Goal: Find specific page/section: Find specific page/section

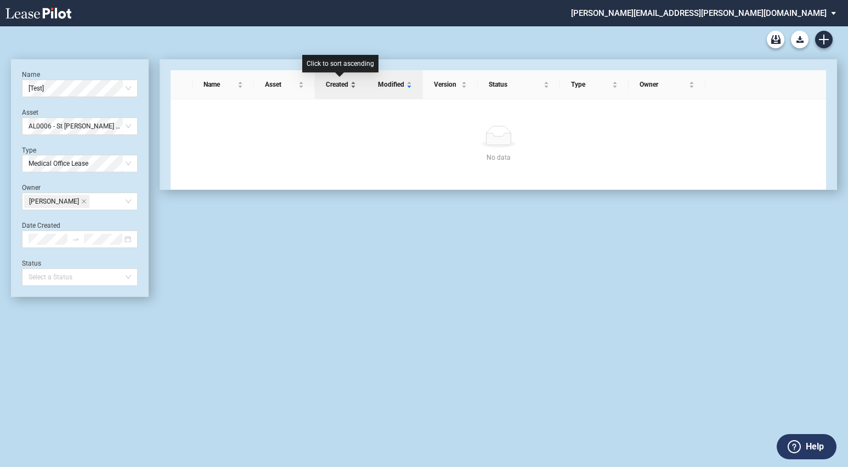
click at [346, 88] on span "Created" at bounding box center [337, 84] width 22 height 11
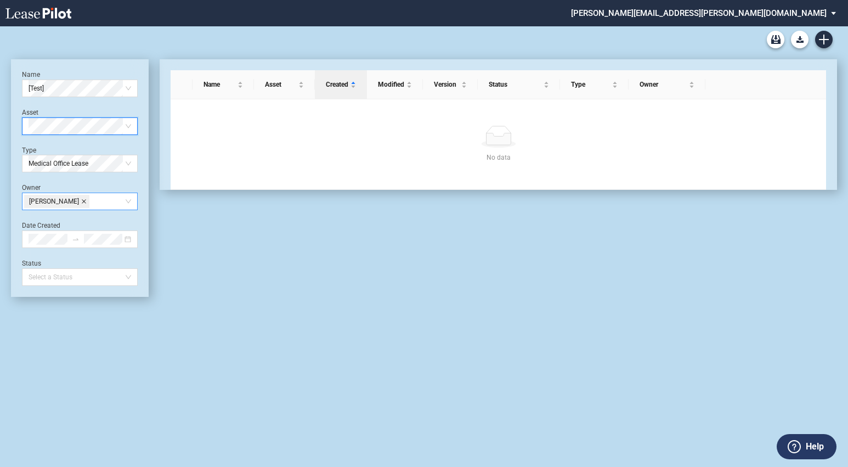
click at [81, 202] on icon "close" at bounding box center [83, 201] width 5 height 5
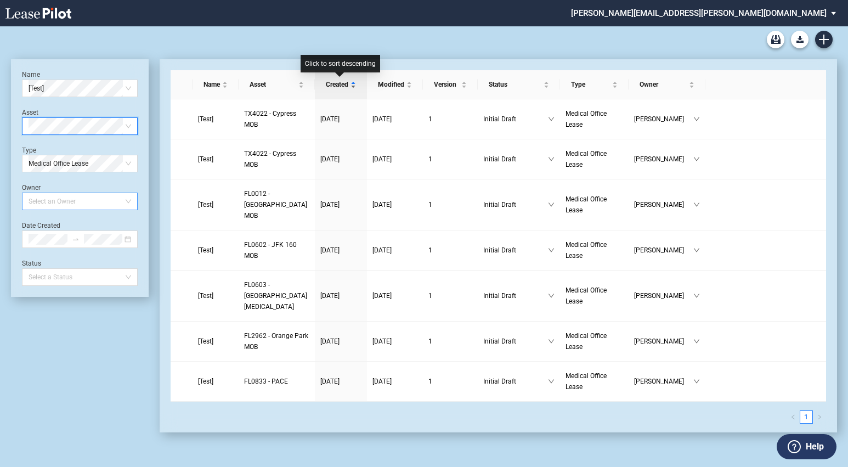
click at [340, 84] on span "Created" at bounding box center [337, 84] width 22 height 11
click at [346, 84] on span "Created" at bounding box center [337, 84] width 22 height 11
click at [351, 83] on div "Created" at bounding box center [340, 84] width 41 height 11
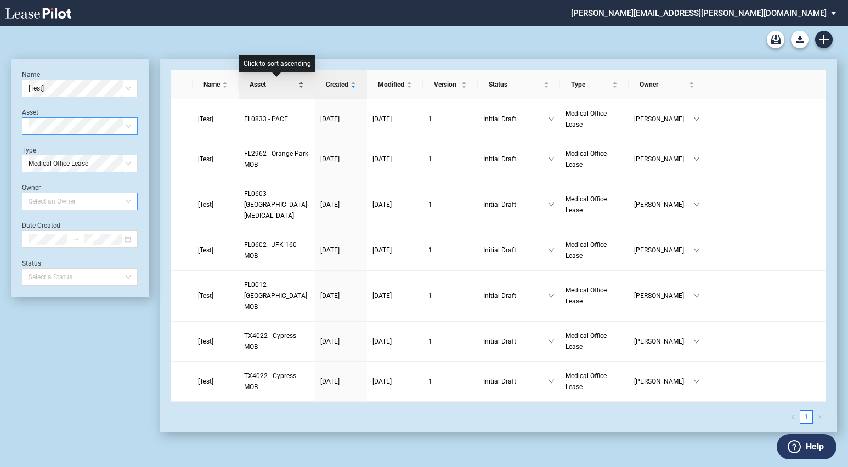
click at [264, 80] on span "Asset" at bounding box center [273, 84] width 47 height 11
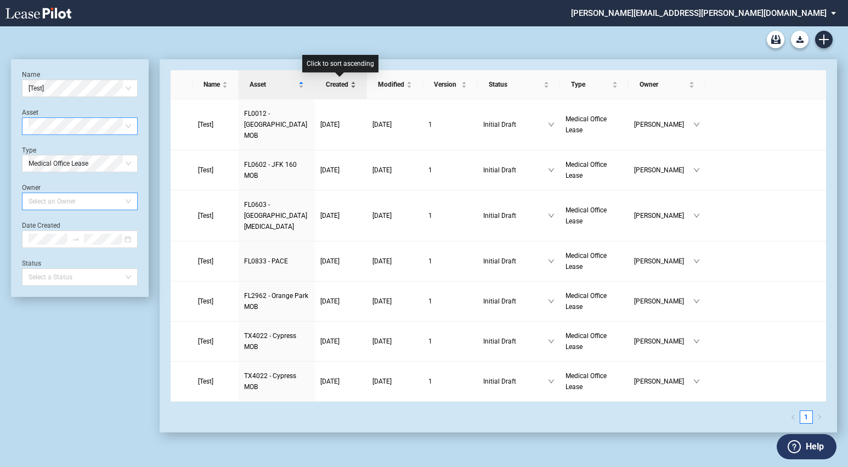
click at [329, 82] on span "Created" at bounding box center [337, 84] width 22 height 11
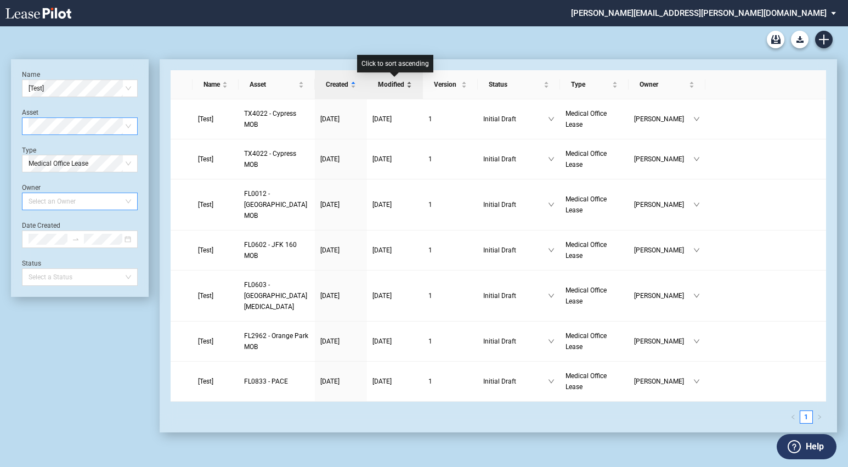
click at [379, 85] on span "Modified" at bounding box center [391, 84] width 26 height 11
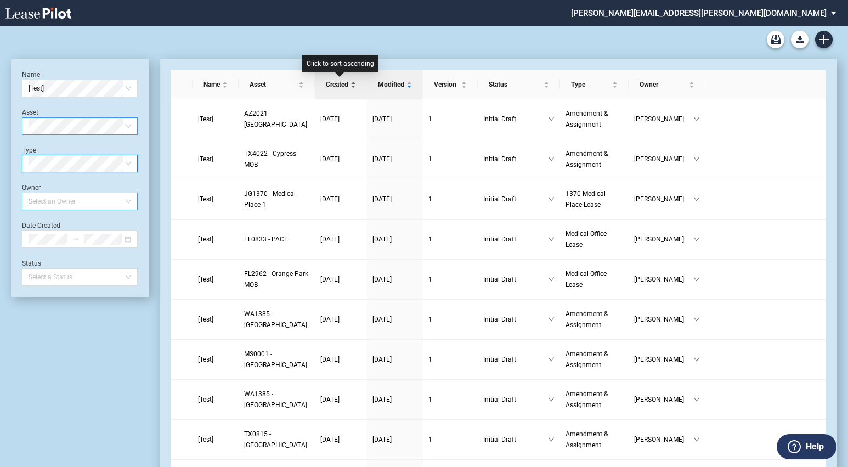
click at [341, 81] on span "Created" at bounding box center [337, 84] width 22 height 11
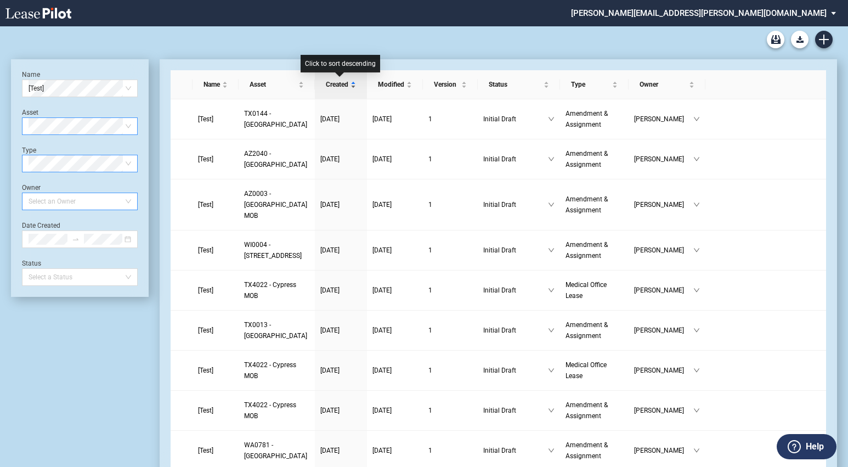
click at [341, 81] on span "Created" at bounding box center [337, 84] width 22 height 11
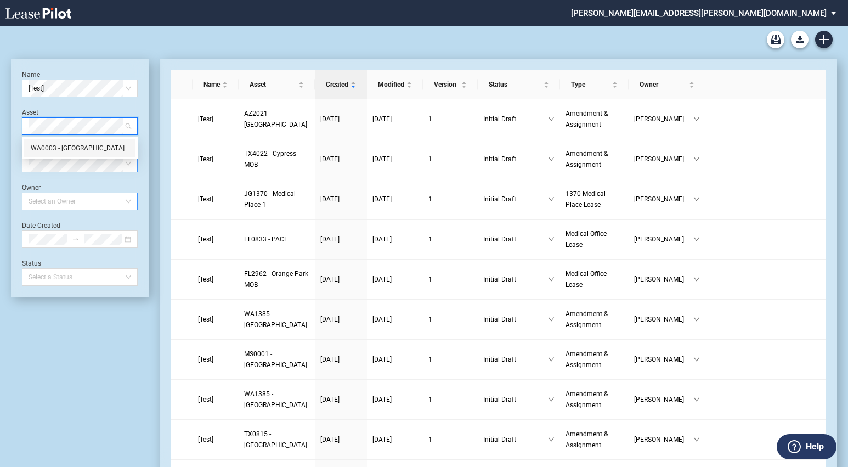
click at [93, 150] on div "WA0003 - Physicians Medical Center" at bounding box center [80, 148] width 98 height 11
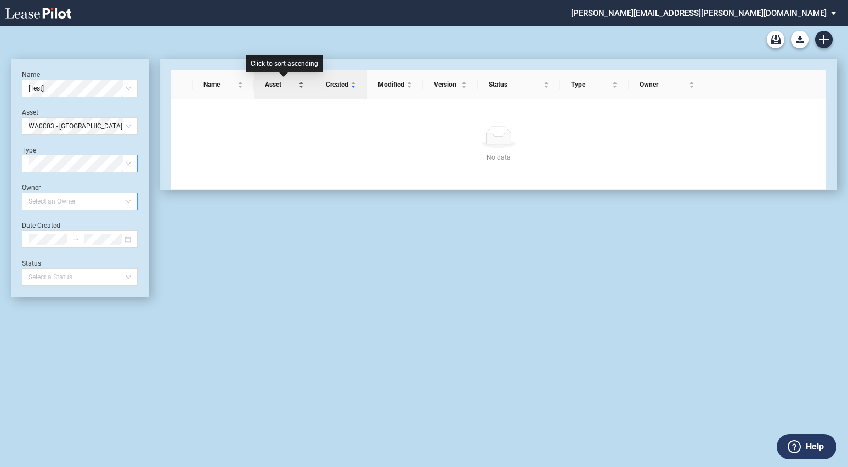
click at [266, 85] on span "Asset" at bounding box center [281, 84] width 32 height 11
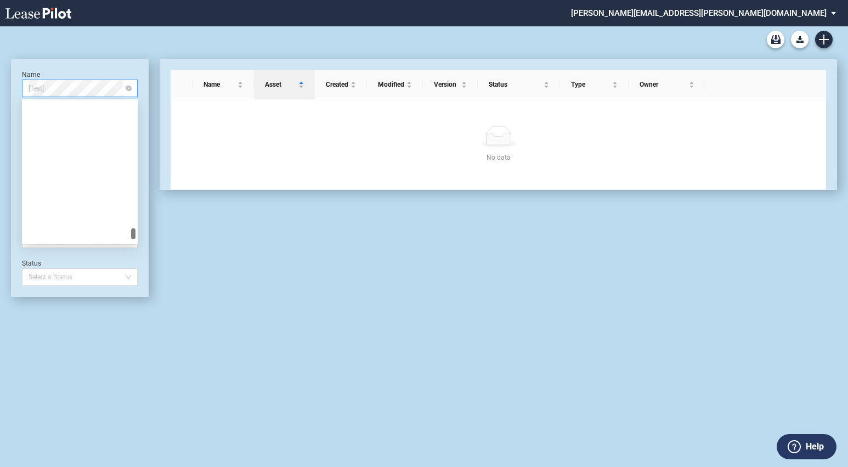
click at [102, 92] on span "[Test]" at bounding box center [80, 88] width 103 height 16
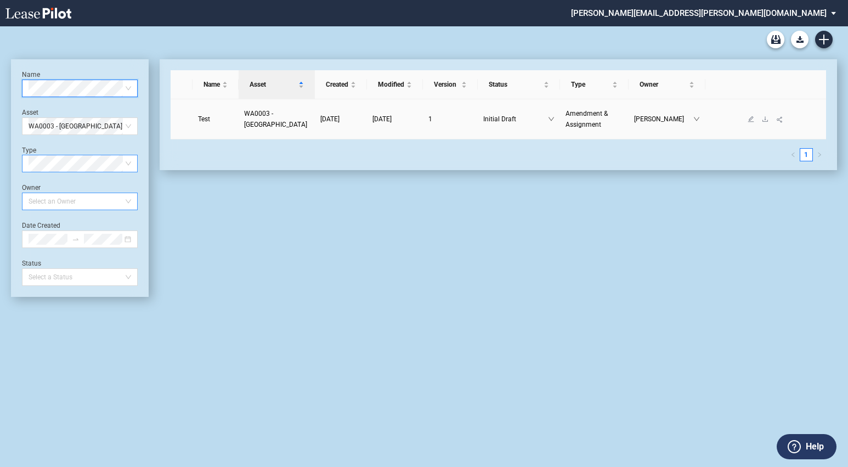
click at [279, 110] on span "WA0003 - Physicians Medical Center" at bounding box center [275, 119] width 63 height 19
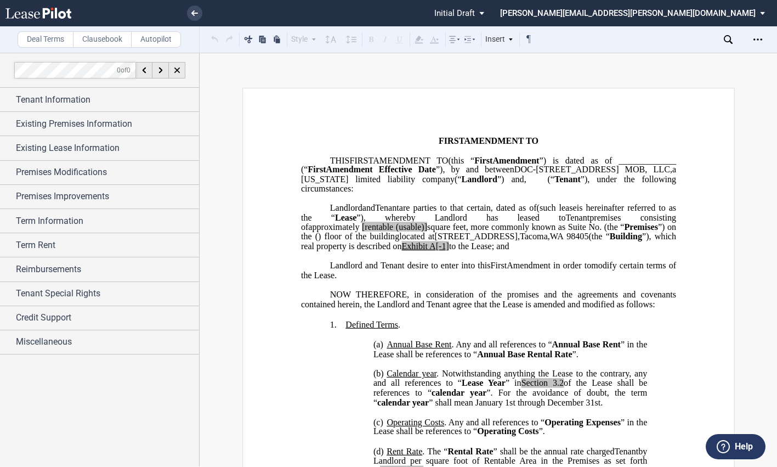
click at [330, 209] on span "Landlord" at bounding box center [346, 208] width 32 height 10
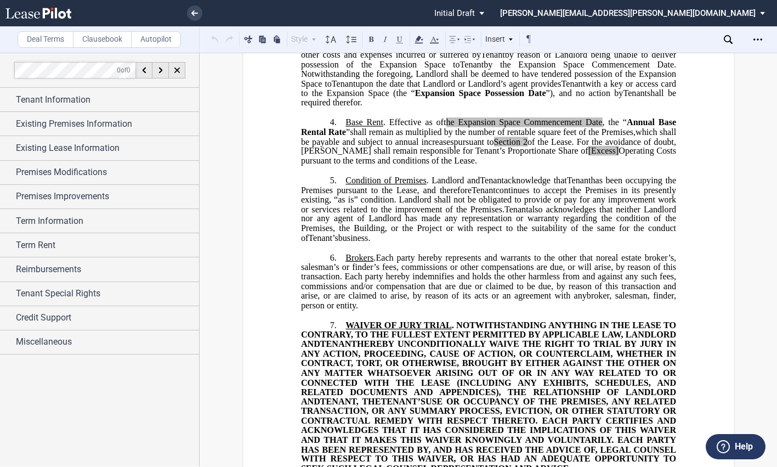
scroll to position [658, 0]
